Goal: Information Seeking & Learning: Learn about a topic

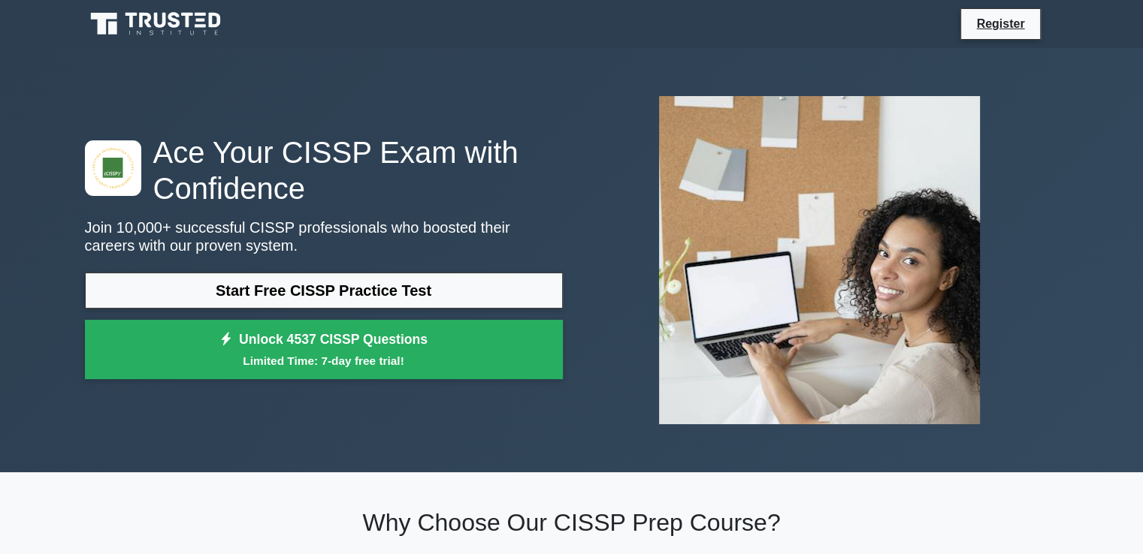
click at [316, 288] on link "Start Free CISSP Practice Test" at bounding box center [324, 291] width 478 height 36
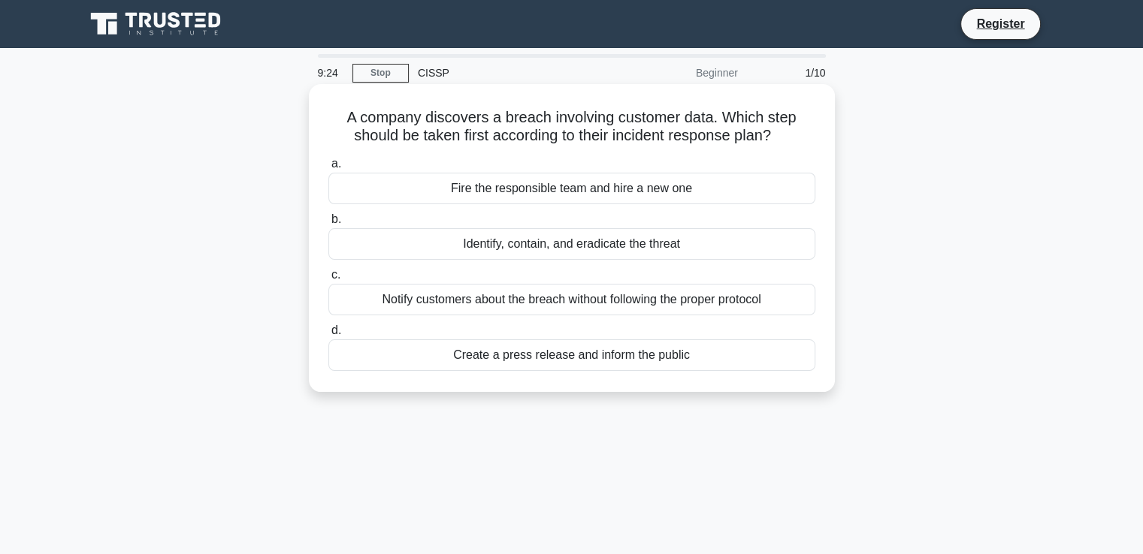
click at [566, 252] on div "Identify, contain, and eradicate the threat" at bounding box center [571, 244] width 487 height 32
click at [328, 225] on input "b. Identify, contain, and eradicate the threat" at bounding box center [328, 220] width 0 height 10
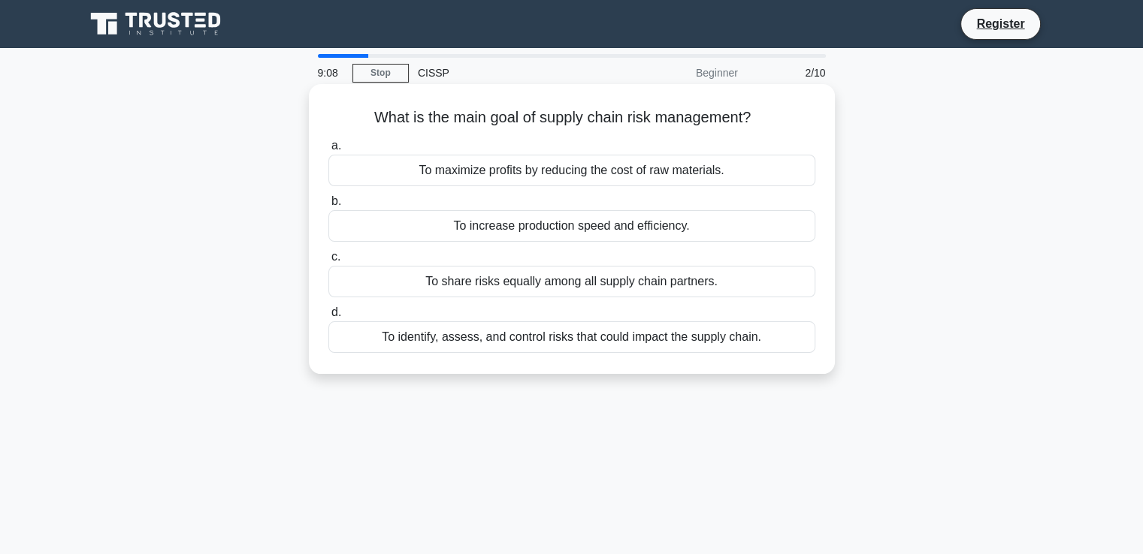
click at [631, 342] on div "To identify, assess, and control risks that could impact the supply chain." at bounding box center [571, 338] width 487 height 32
click at [328, 318] on input "d. To identify, assess, and control risks that could impact the supply chain." at bounding box center [328, 313] width 0 height 10
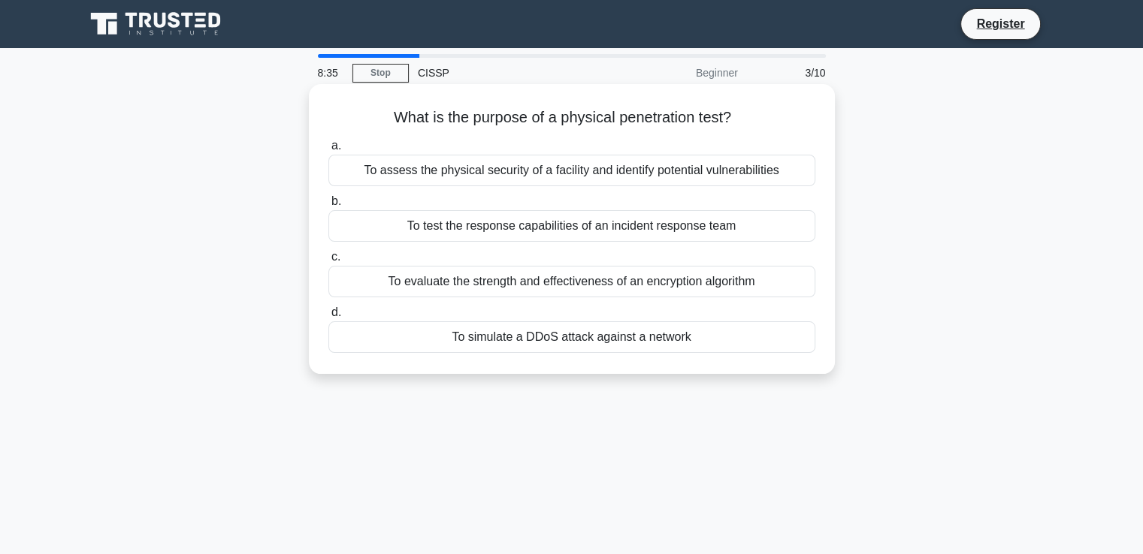
click at [609, 170] on div "To assess the physical security of a facility and identify potential vulnerabil…" at bounding box center [571, 171] width 487 height 32
click at [328, 151] on input "a. To assess the physical security of a facility and identify potential vulnera…" at bounding box center [328, 146] width 0 height 10
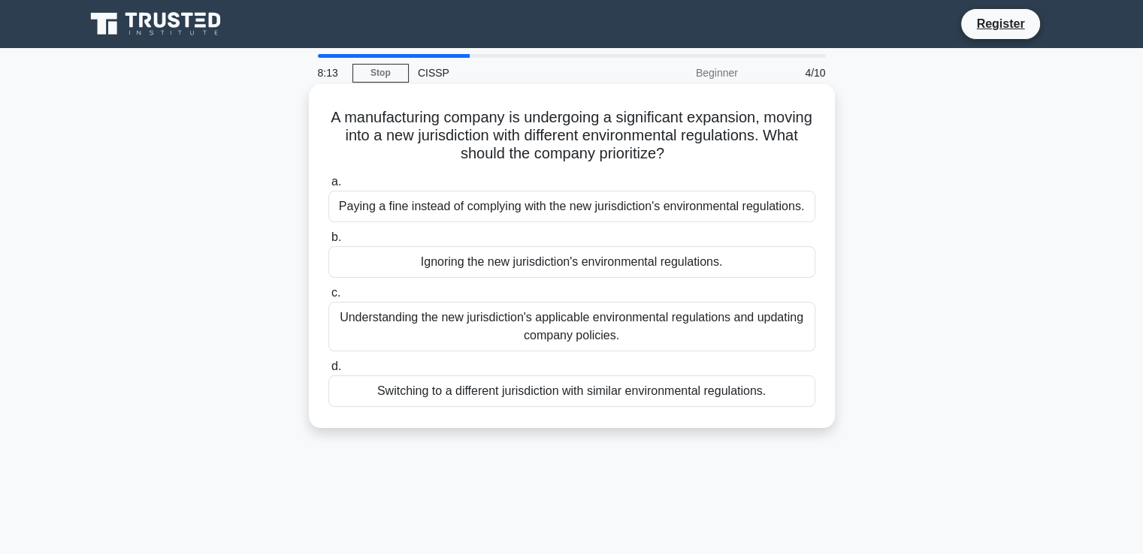
click at [607, 325] on div "Understanding the new jurisdiction's applicable environmental regulations and u…" at bounding box center [571, 327] width 487 height 50
click at [328, 298] on input "c. Understanding the new jurisdiction's applicable environmental regulations an…" at bounding box center [328, 293] width 0 height 10
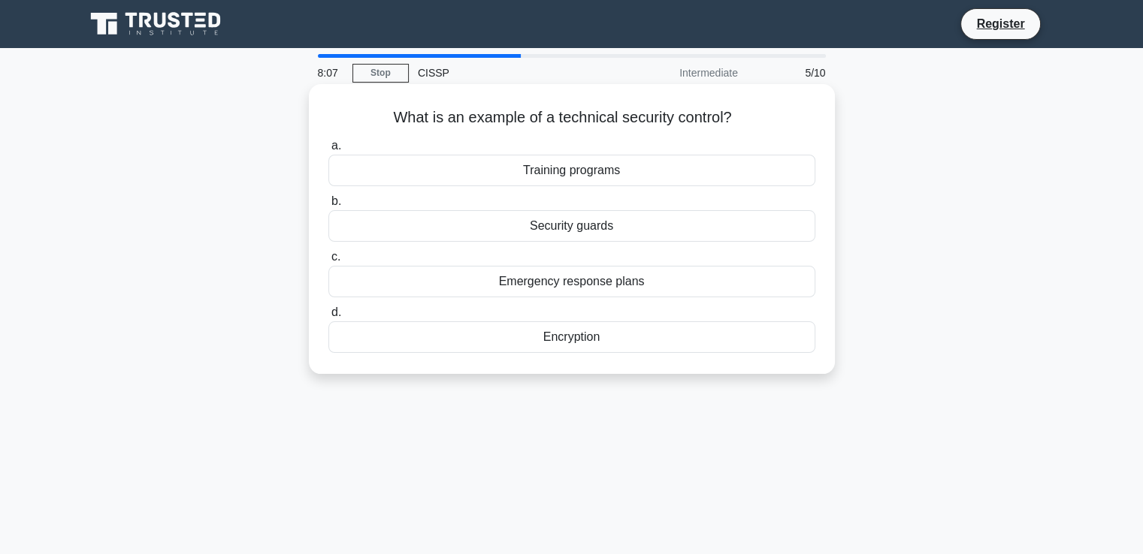
click at [596, 337] on div "Encryption" at bounding box center [571, 338] width 487 height 32
click at [328, 318] on input "d. Encryption" at bounding box center [328, 313] width 0 height 10
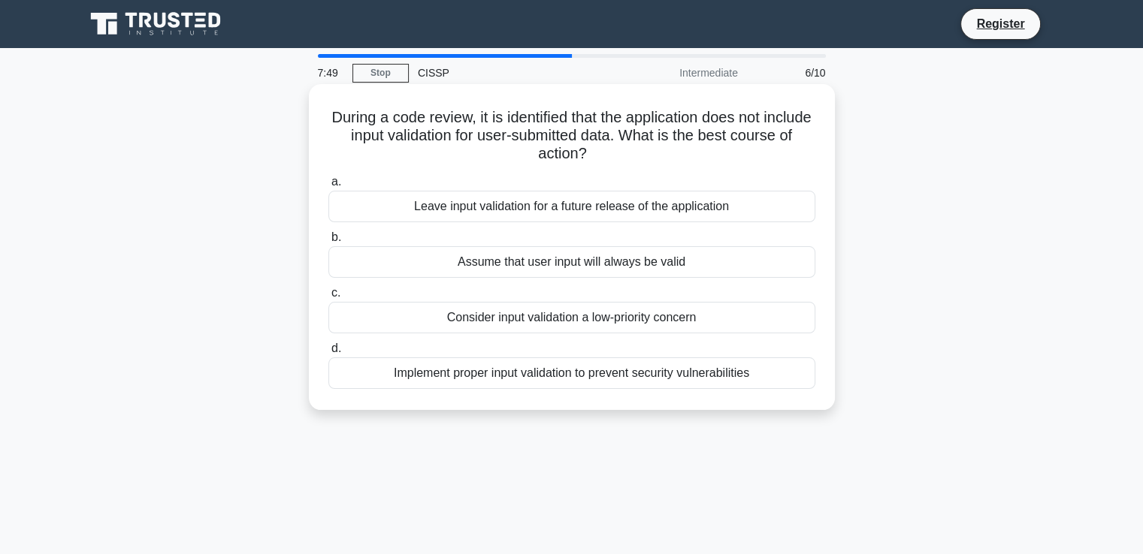
click at [511, 380] on div "Implement proper input validation to prevent security vulnerabilities" at bounding box center [571, 374] width 487 height 32
click at [328, 354] on input "d. Implement proper input validation to prevent security vulnerabilities" at bounding box center [328, 349] width 0 height 10
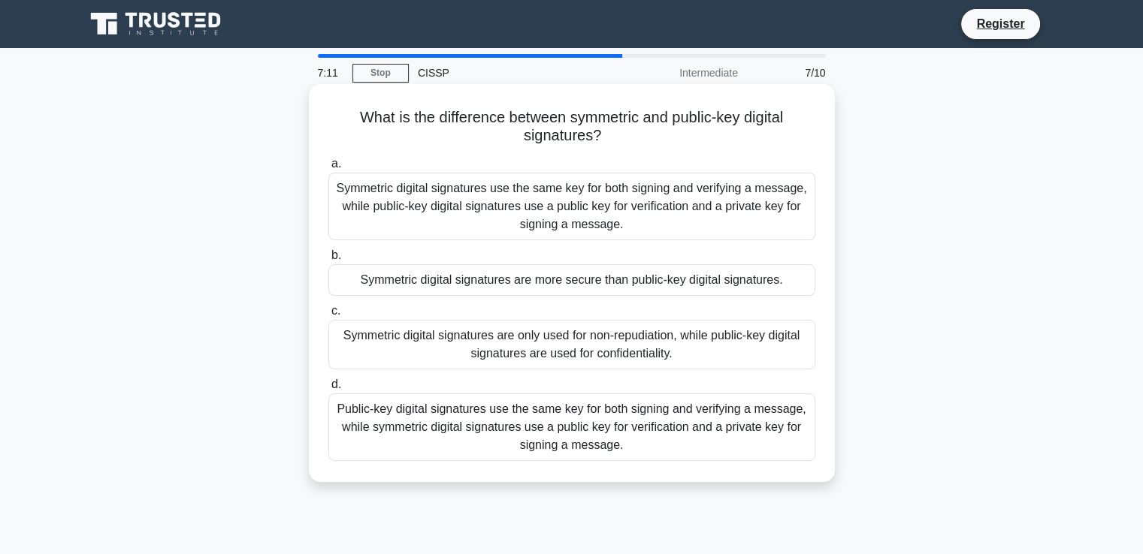
click at [498, 220] on div "Symmetric digital signatures use the same key for both signing and verifying a …" at bounding box center [571, 207] width 487 height 68
click at [328, 169] on input "a. Symmetric digital signatures use the same key for both signing and verifying…" at bounding box center [328, 164] width 0 height 10
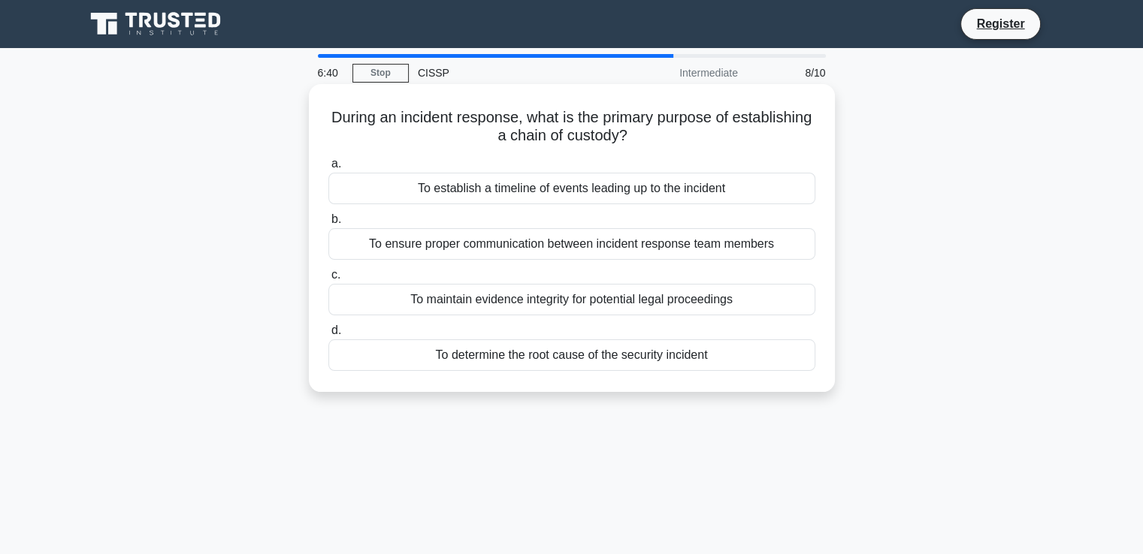
click at [586, 354] on div "To determine the root cause of the security incident" at bounding box center [571, 356] width 487 height 32
click at [328, 336] on input "d. To determine the root cause of the security incident" at bounding box center [328, 331] width 0 height 10
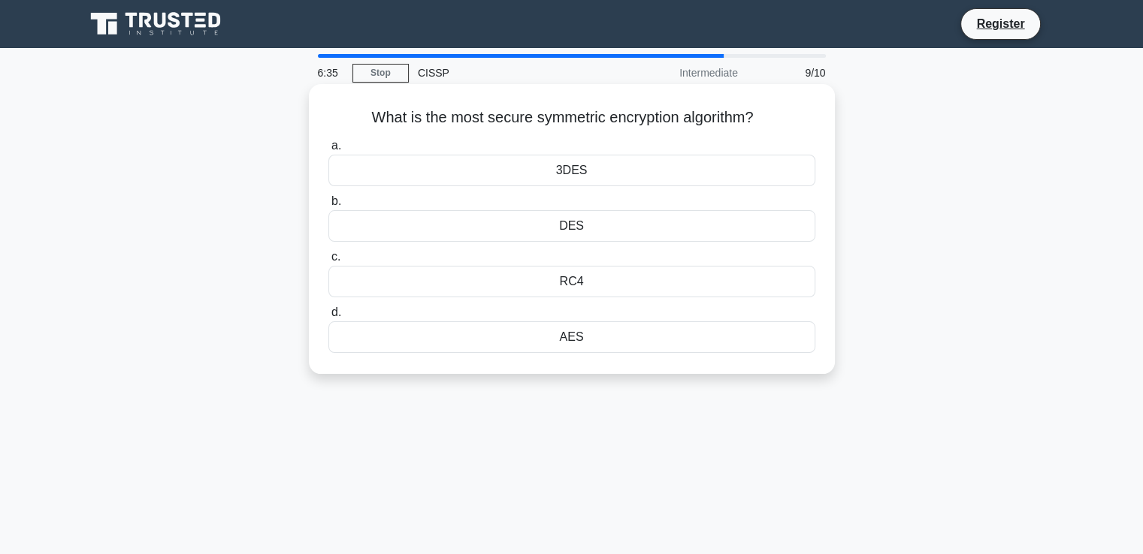
click at [583, 337] on div "AES" at bounding box center [571, 338] width 487 height 32
click at [328, 318] on input "d. AES" at bounding box center [328, 313] width 0 height 10
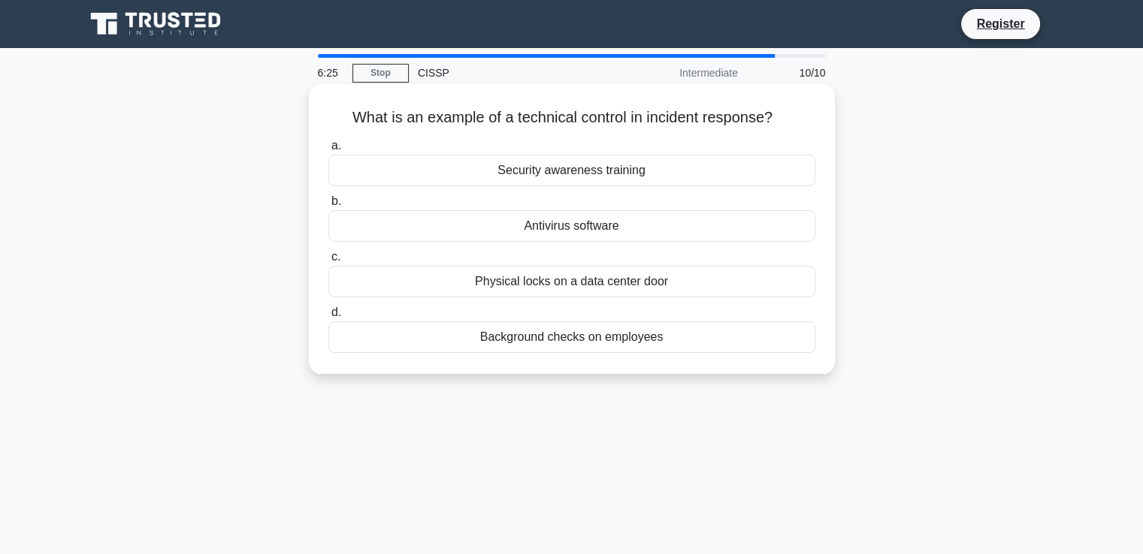
click at [545, 232] on div "Antivirus software" at bounding box center [571, 226] width 487 height 32
click at [328, 207] on input "b. Antivirus software" at bounding box center [328, 202] width 0 height 10
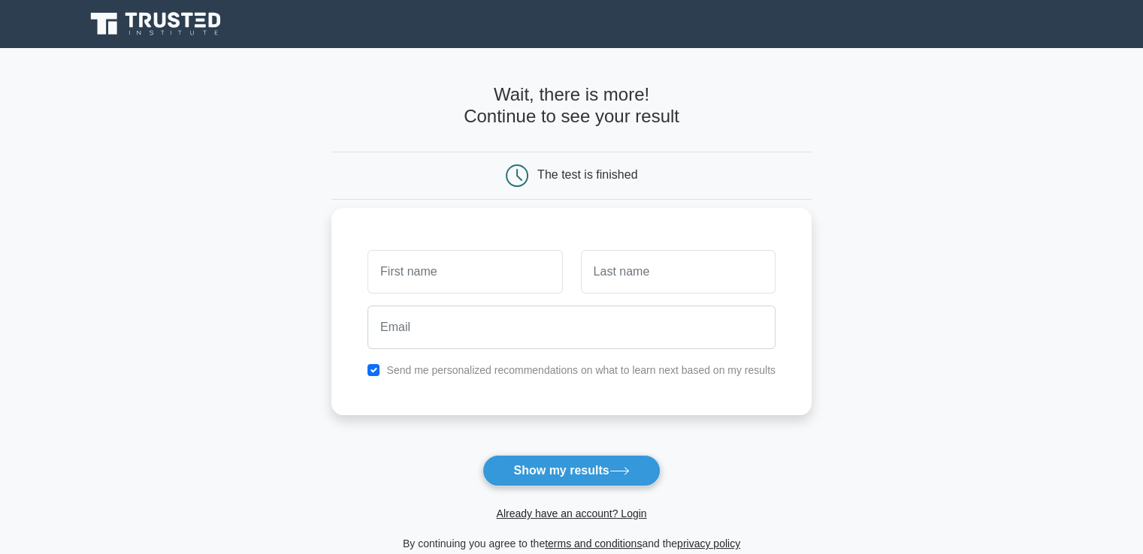
click at [522, 256] on input "text" at bounding box center [464, 272] width 195 height 44
type input "Abhisha"
click at [647, 271] on input "text" at bounding box center [678, 272] width 195 height 44
type input "M"
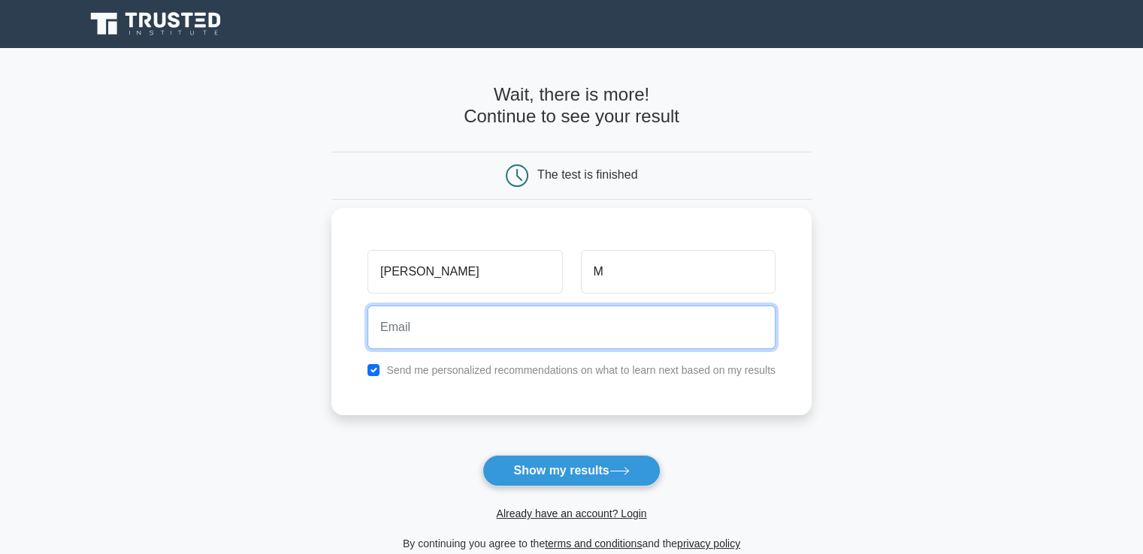
click at [481, 331] on input "email" at bounding box center [571, 328] width 408 height 44
type input "abhisha.corp@gmail.com"
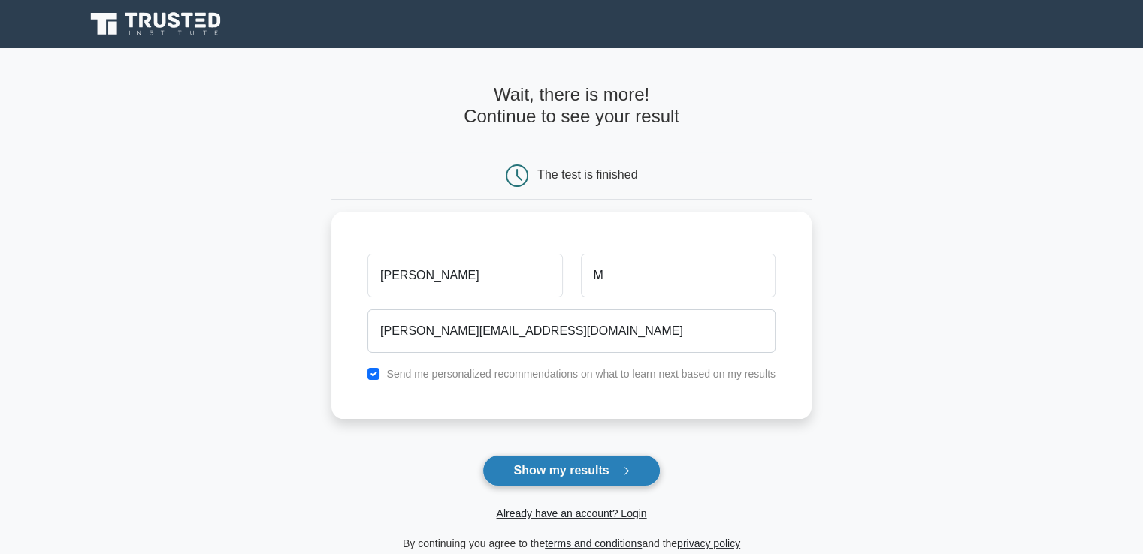
click at [569, 474] on button "Show my results" at bounding box center [570, 471] width 177 height 32
